Goal: Contribute content: Add original content to the website for others to see

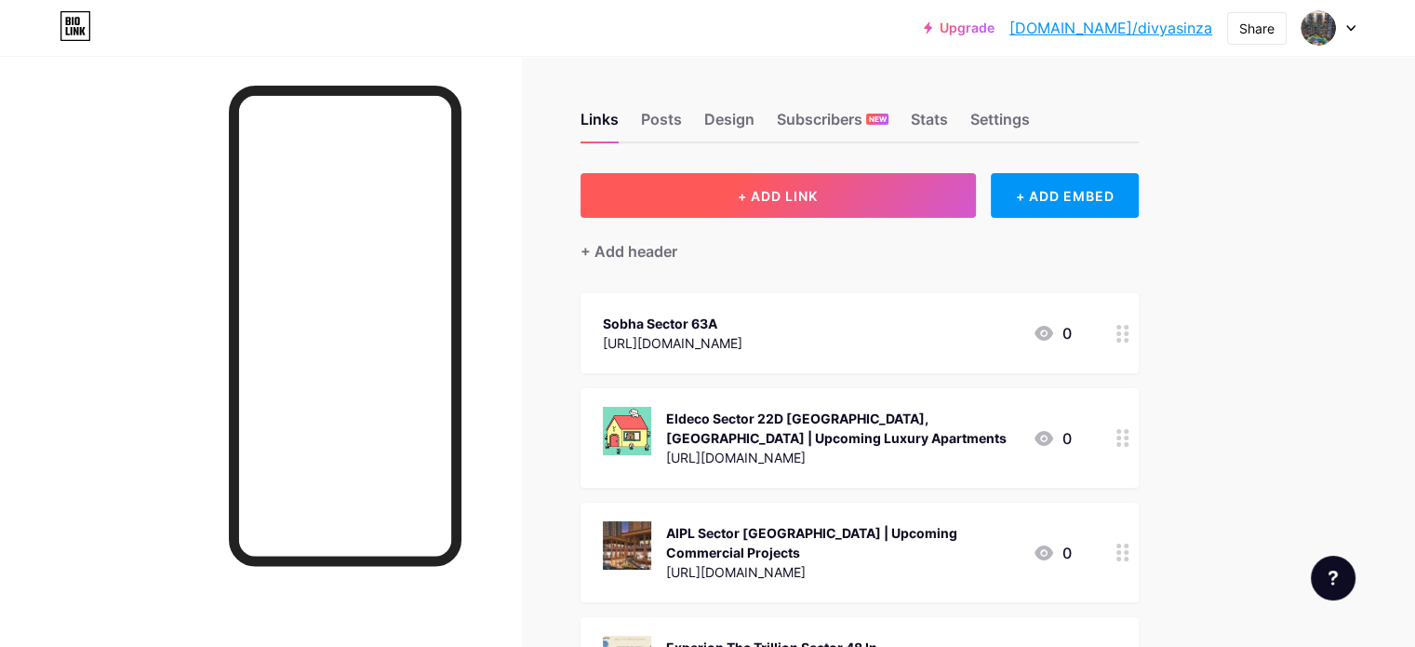
click at [916, 195] on button "+ ADD LINK" at bounding box center [778, 195] width 395 height 45
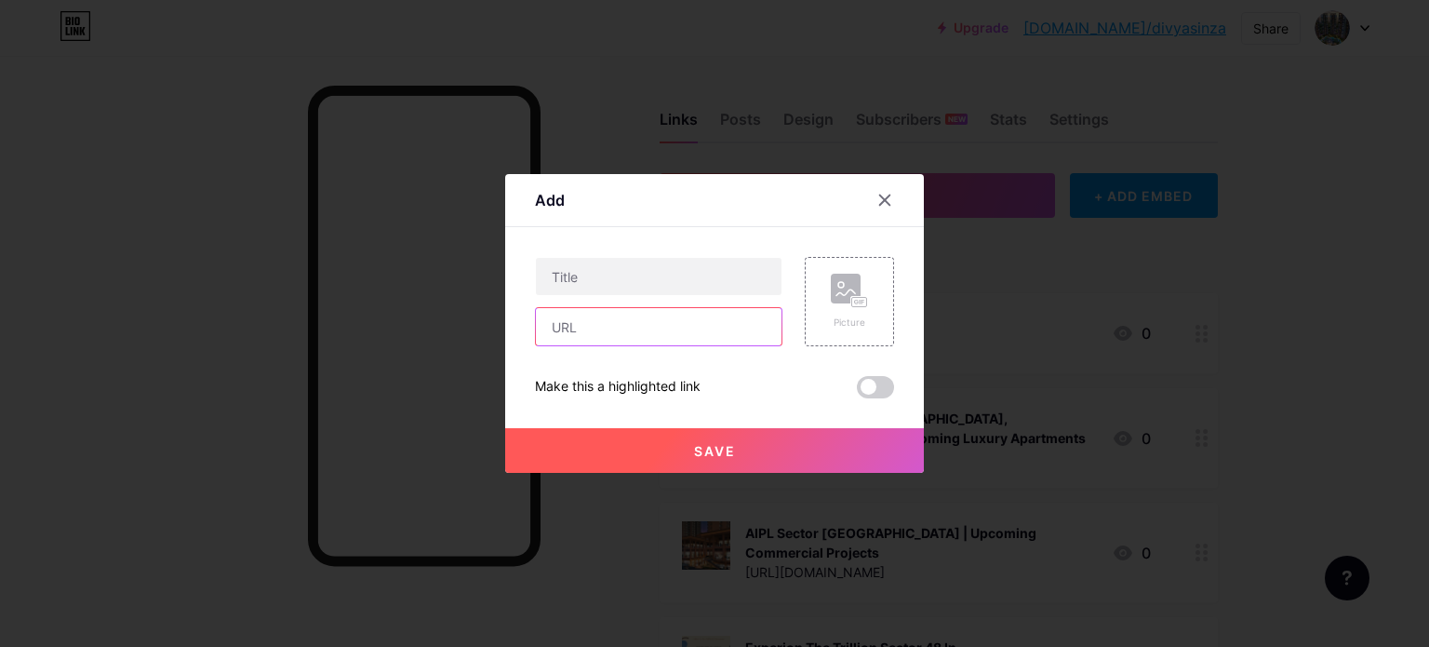
click at [633, 335] on input "text" at bounding box center [659, 326] width 246 height 37
paste input "[URL][DOMAIN_NAME]"
type input "[URL][DOMAIN_NAME]"
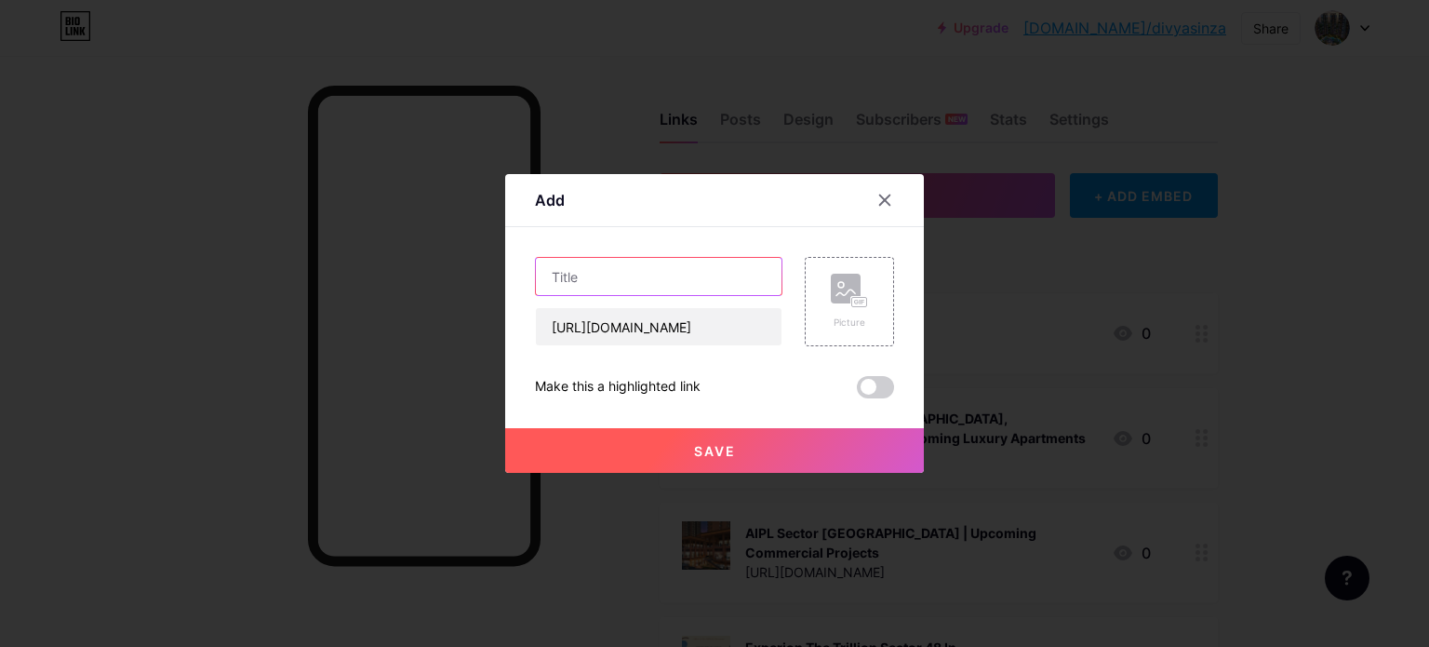
click at [655, 275] on input "text" at bounding box center [659, 276] width 246 height 37
paste input "MSN One Neopolis [GEOGRAPHIC_DATA] With Luxury Comfort | 2/3 BHK Luxury Apartme…"
type input "MSN One Neopolis [GEOGRAPHIC_DATA] With Luxury Comfort | 2/3 BHK Luxury Apartme…"
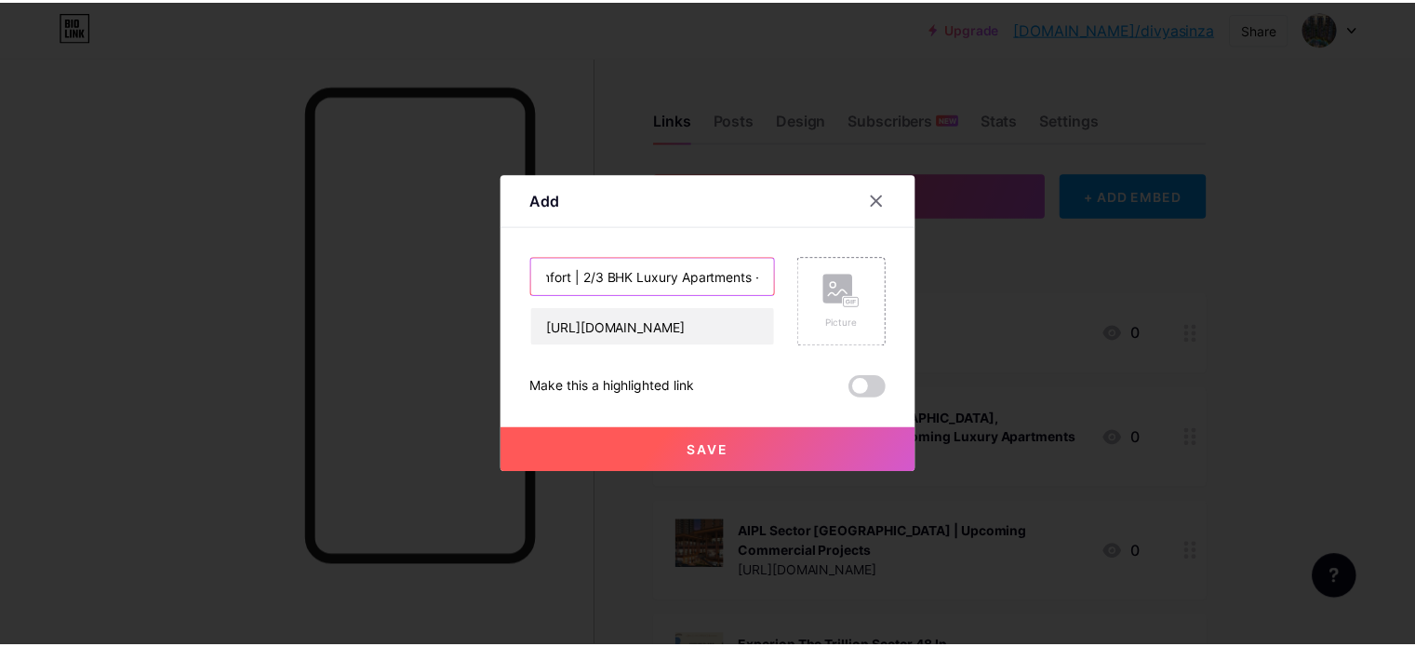
scroll to position [0, 0]
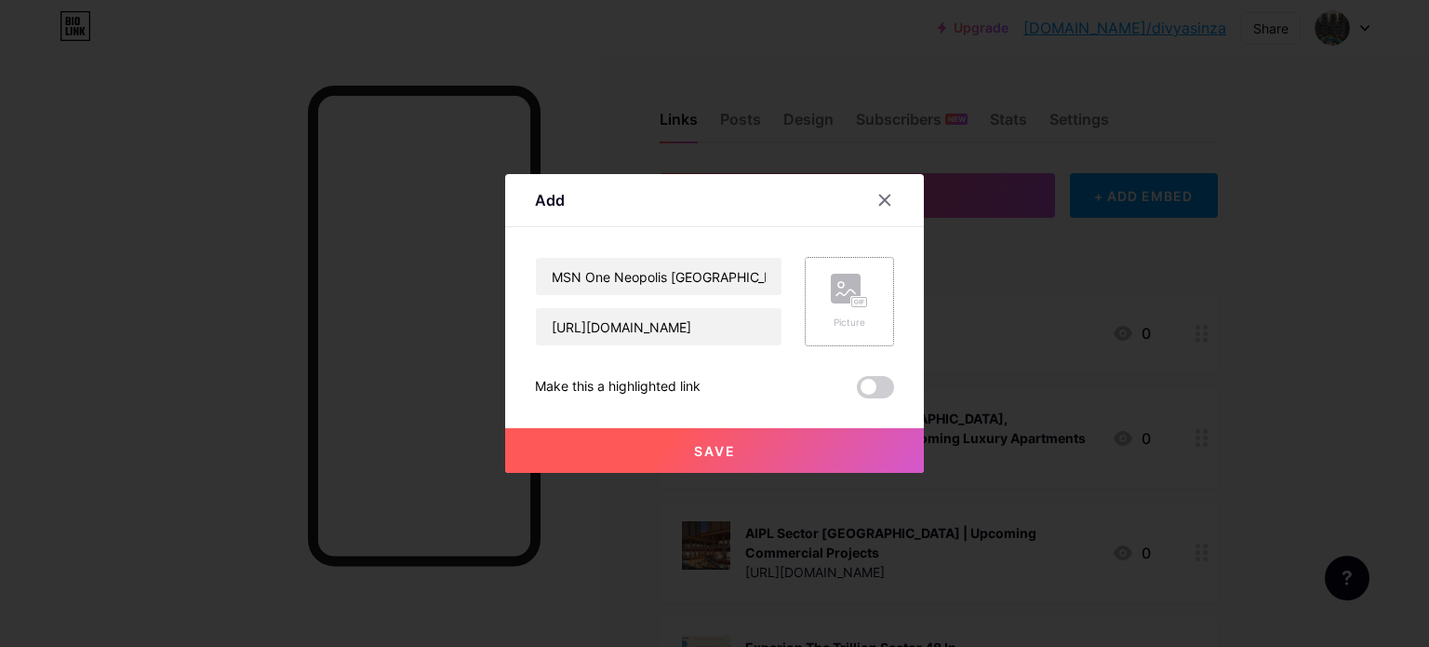
click at [858, 321] on div "Picture" at bounding box center [849, 322] width 37 height 14
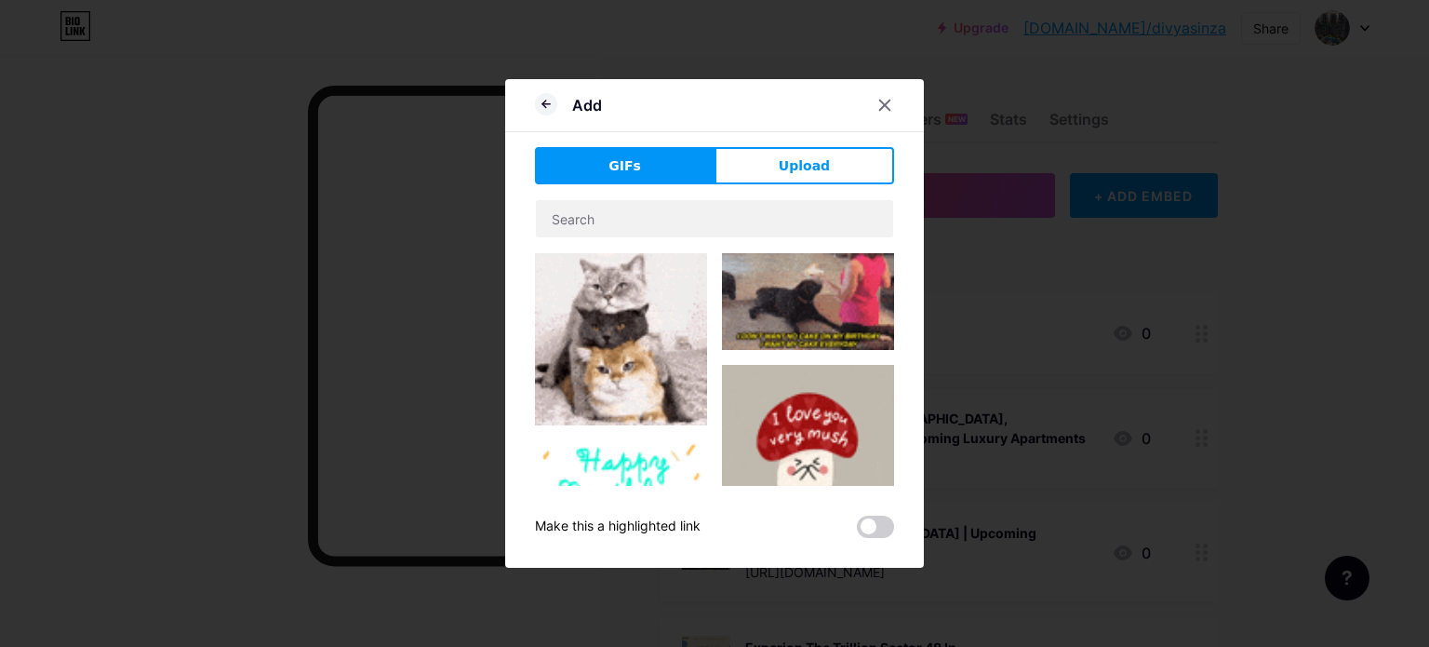
click at [796, 175] on button "Upload" at bounding box center [805, 165] width 180 height 37
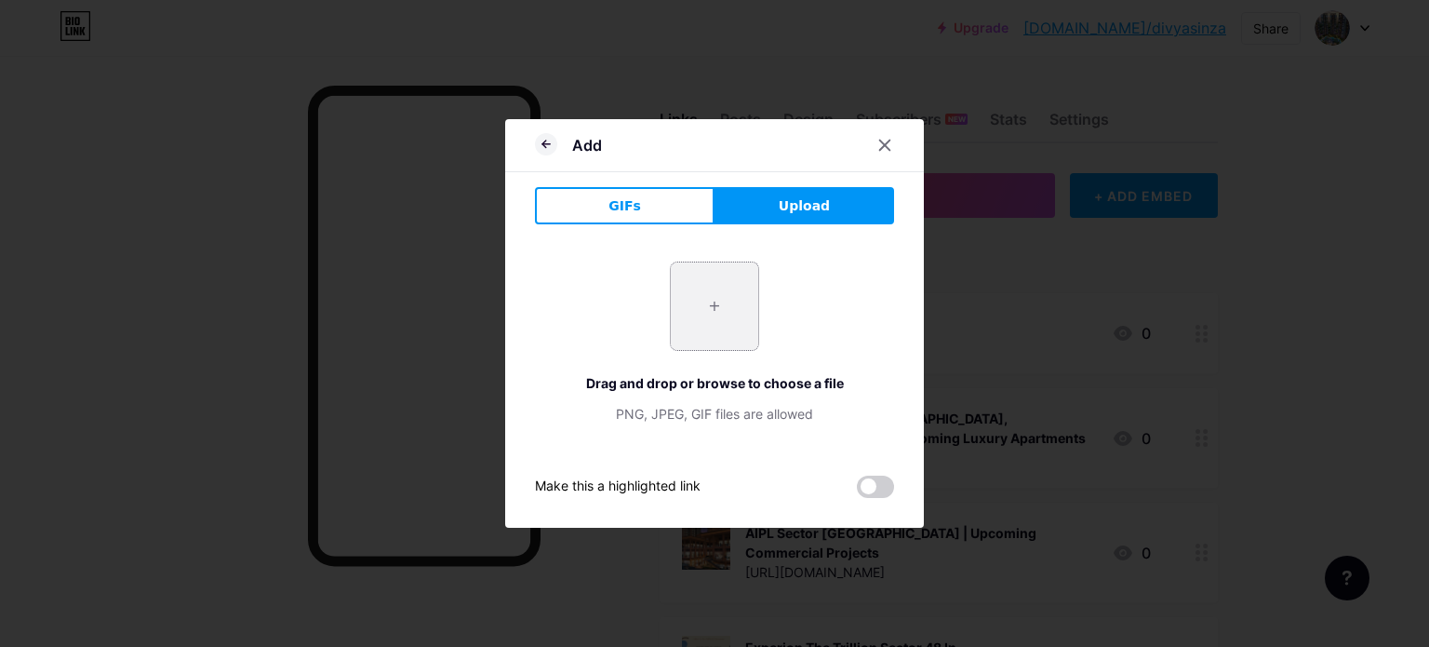
click at [718, 318] on input "file" at bounding box center [714, 305] width 87 height 87
type input "C:\fakepath\msn-one-neopolis-banner-44317.jpg"
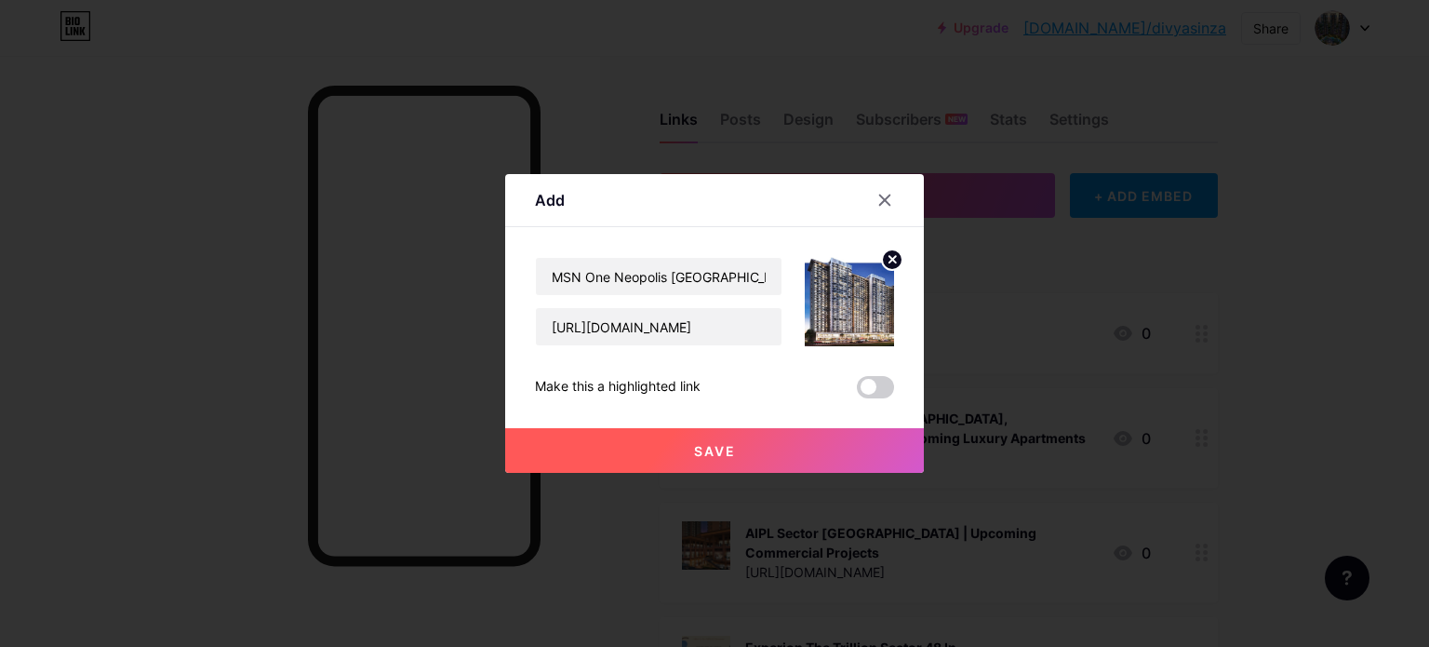
click at [736, 444] on button "Save" at bounding box center [714, 450] width 419 height 45
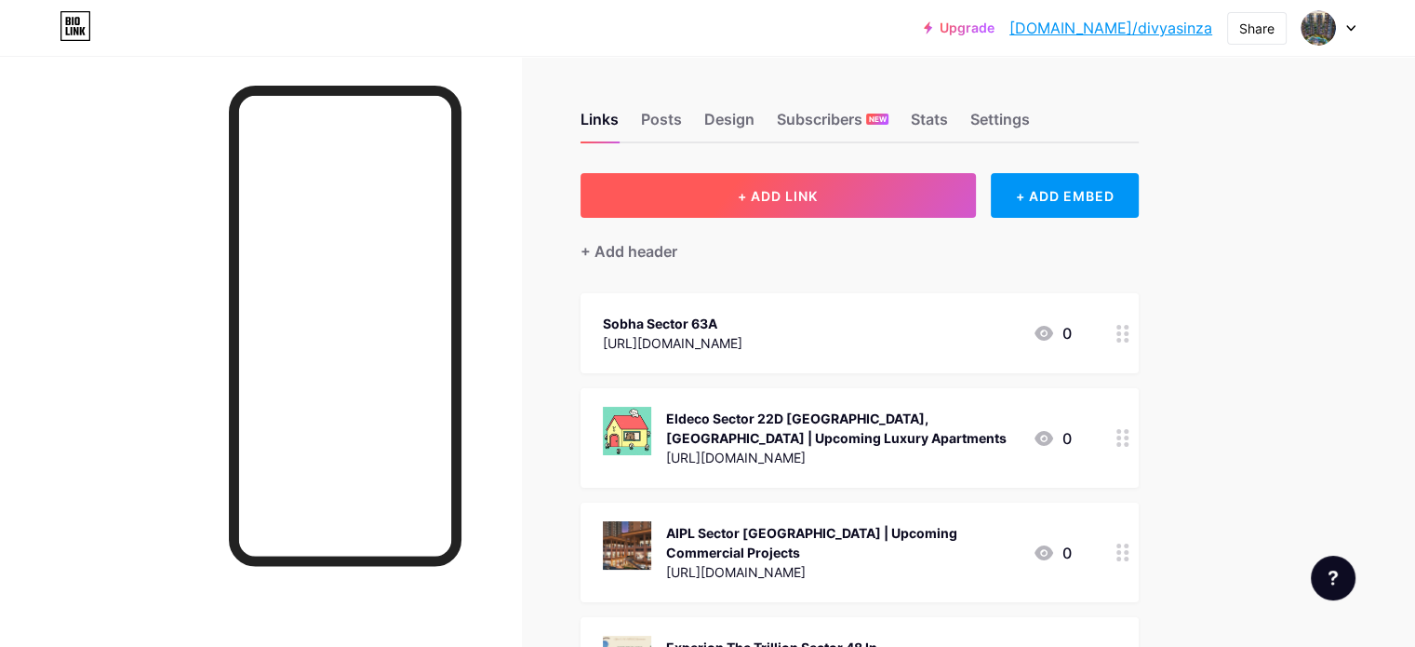
click at [815, 198] on button "+ ADD LINK" at bounding box center [778, 195] width 395 height 45
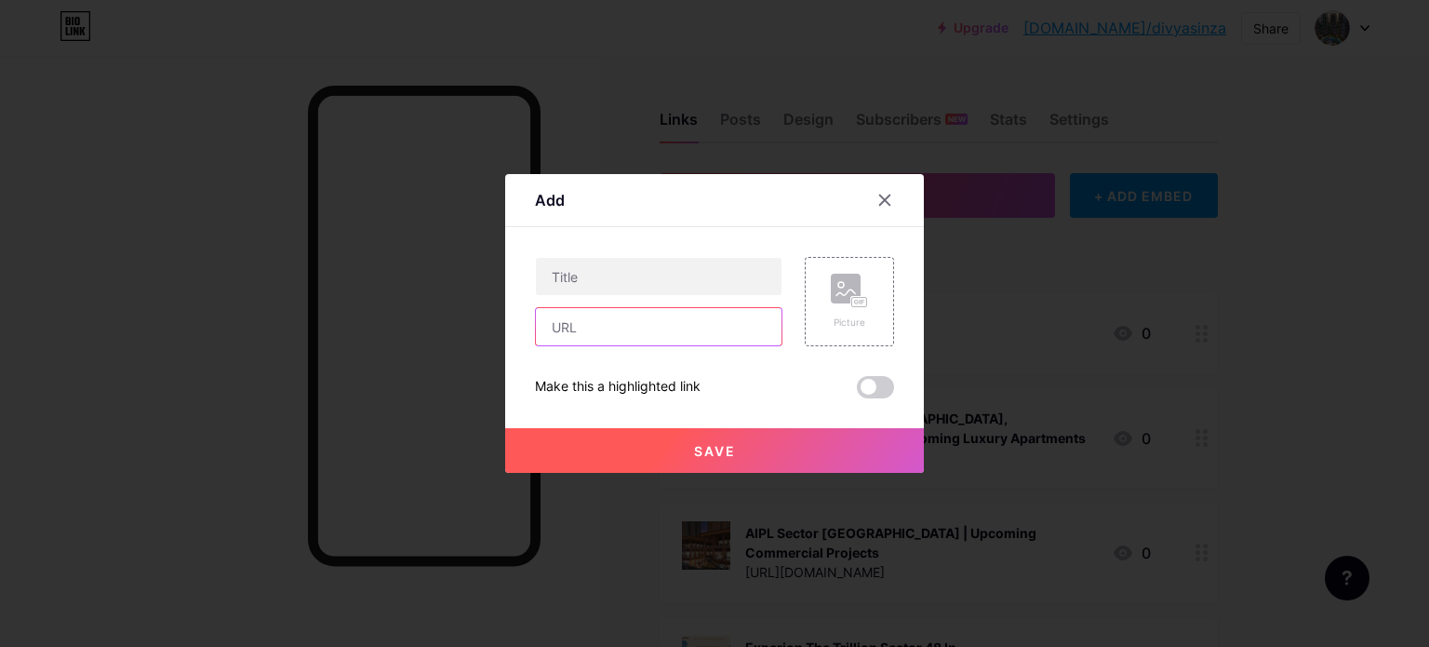
click at [643, 330] on input "text" at bounding box center [659, 326] width 246 height 37
paste input "[URL][DOMAIN_NAME]"
type input "[URL][DOMAIN_NAME]"
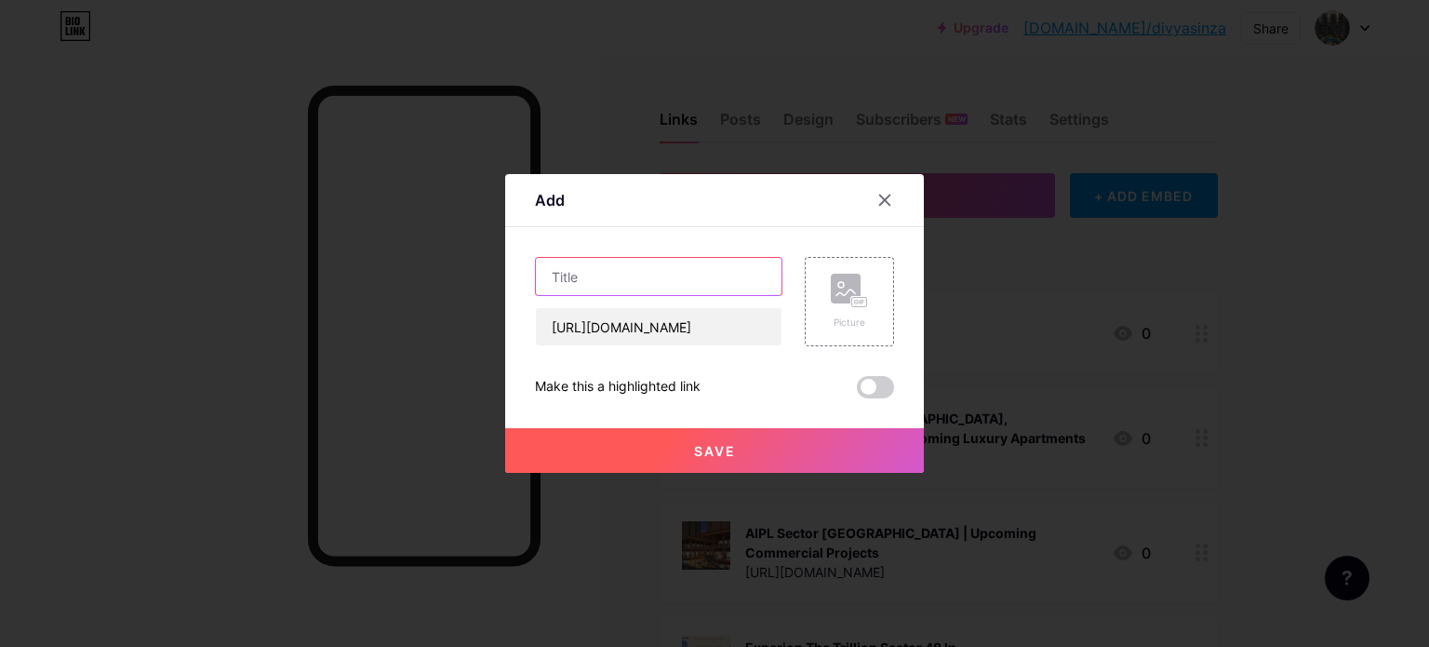
paste input "Godrej Plots Goa – Offers Luxury Villas And Residential Plots"
click at [673, 267] on input "text" at bounding box center [659, 276] width 246 height 37
type input "Godrej Plots Goa – Offers Luxury Villas And Residential Plots"
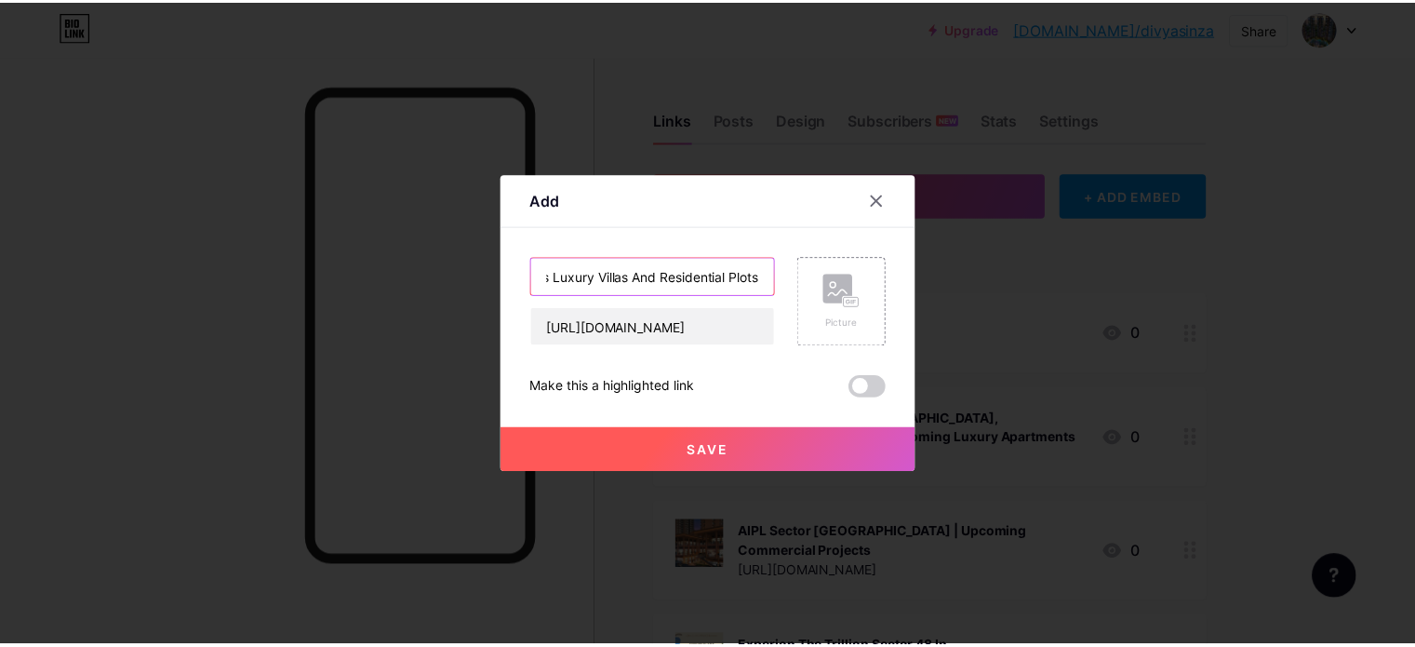
scroll to position [0, 0]
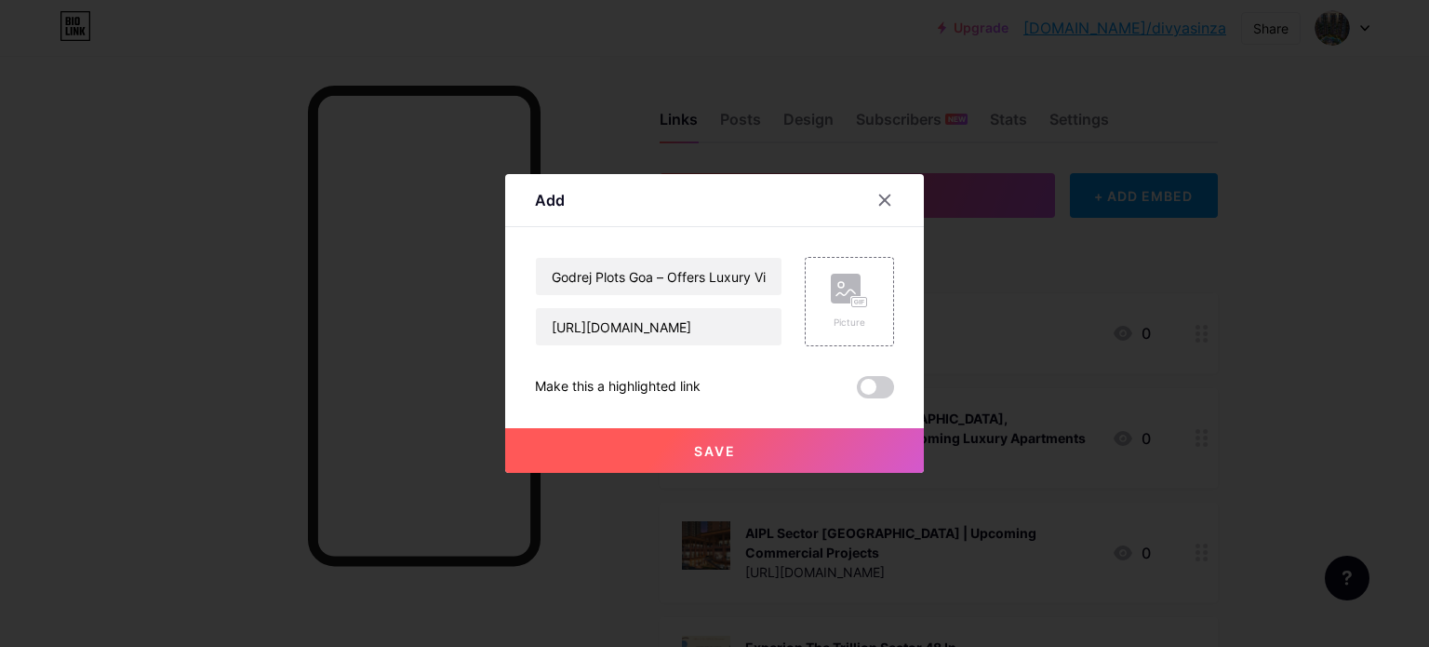
click at [731, 444] on button "Save" at bounding box center [714, 450] width 419 height 45
